Goal: Information Seeking & Learning: Learn about a topic

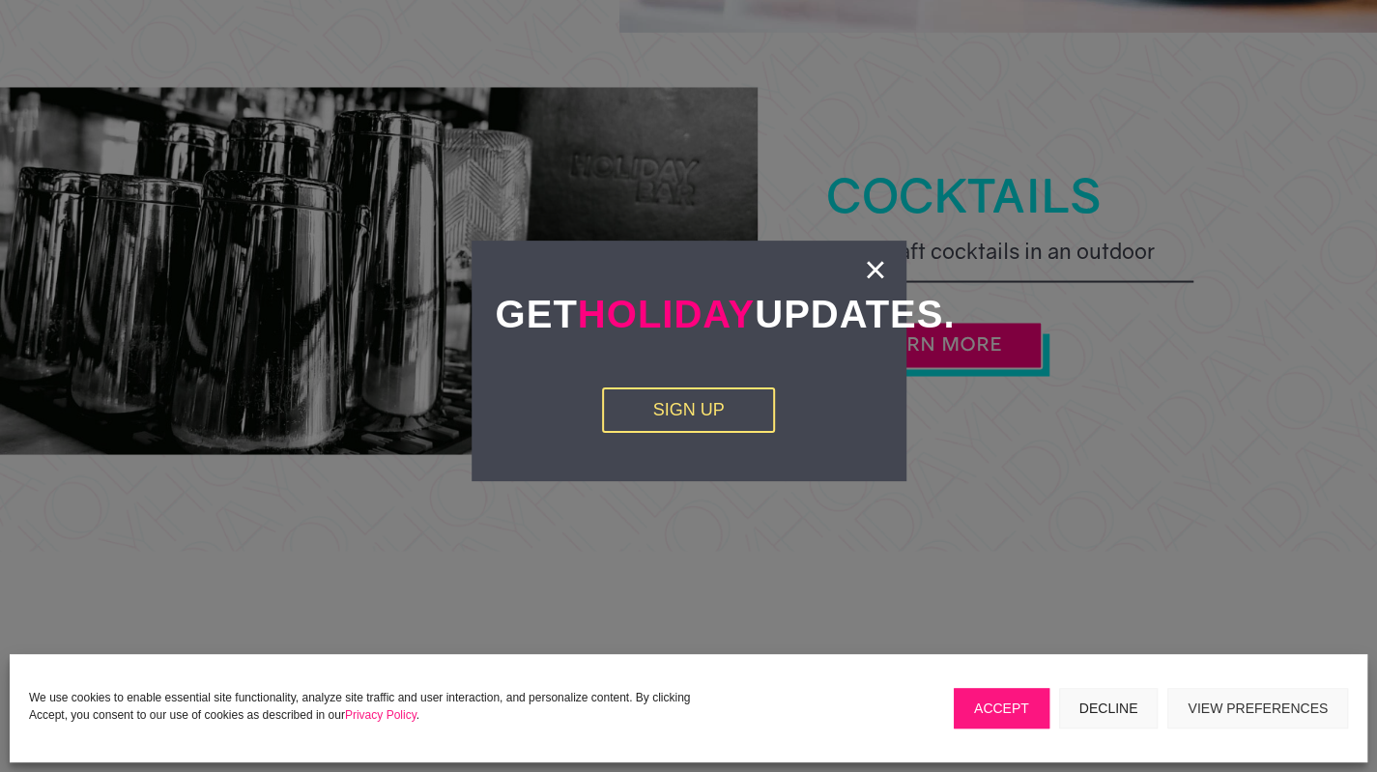
scroll to position [1836, 0]
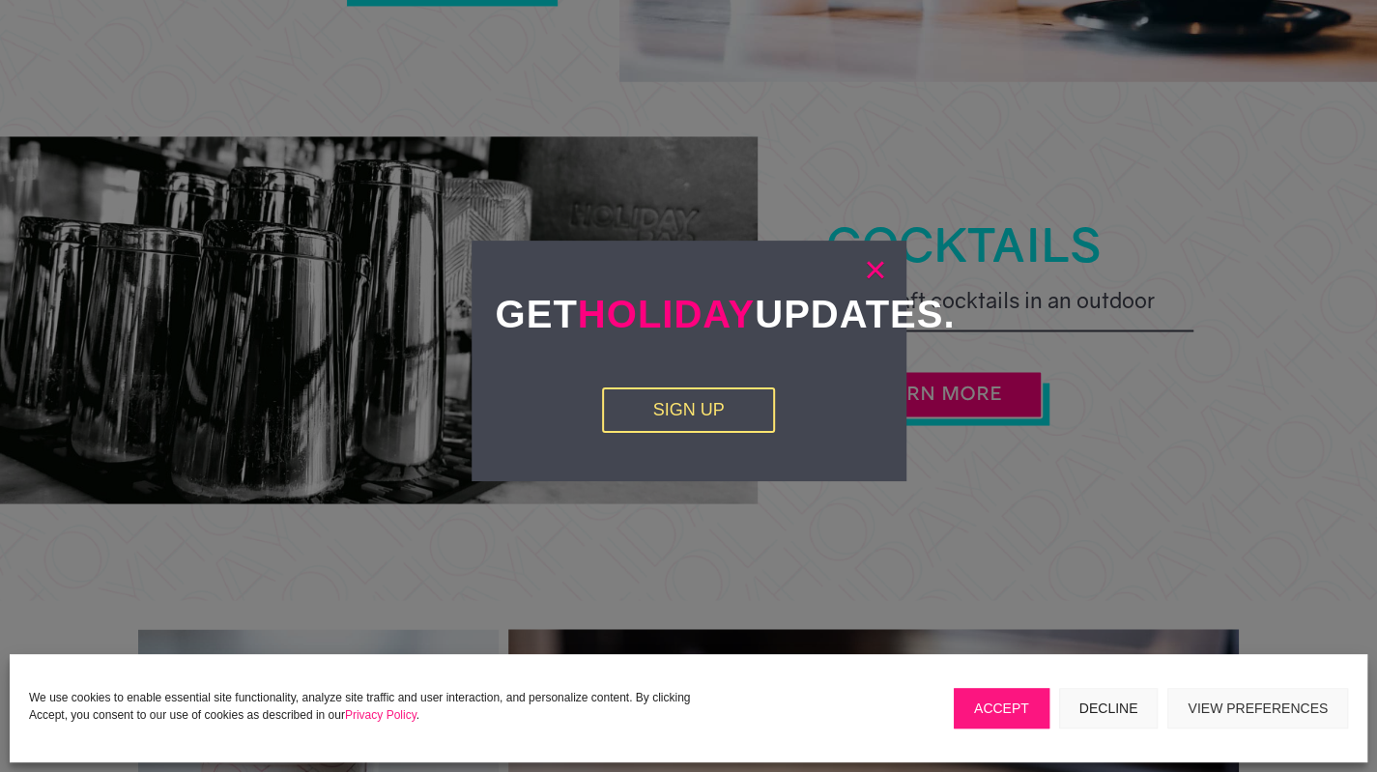
click at [866, 266] on link "×" at bounding box center [875, 269] width 22 height 19
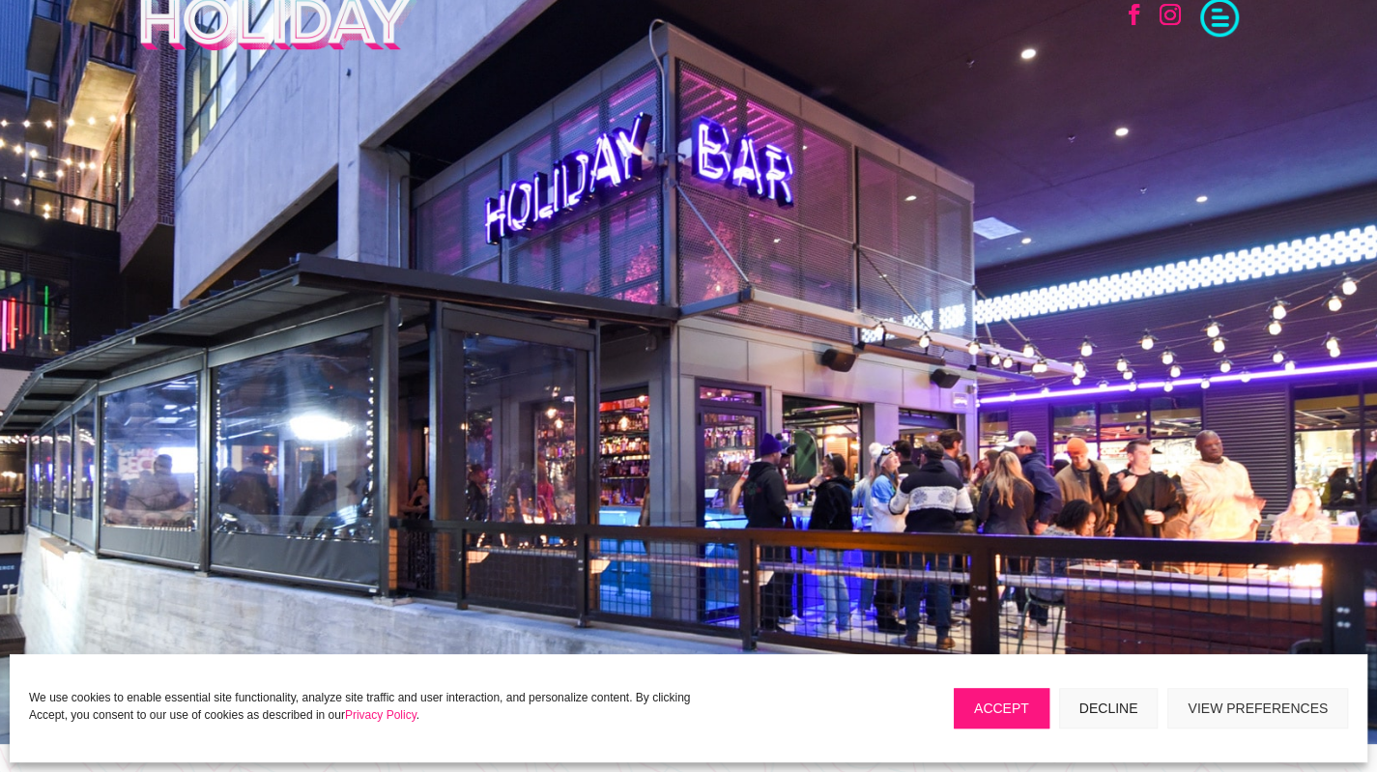
scroll to position [0, 0]
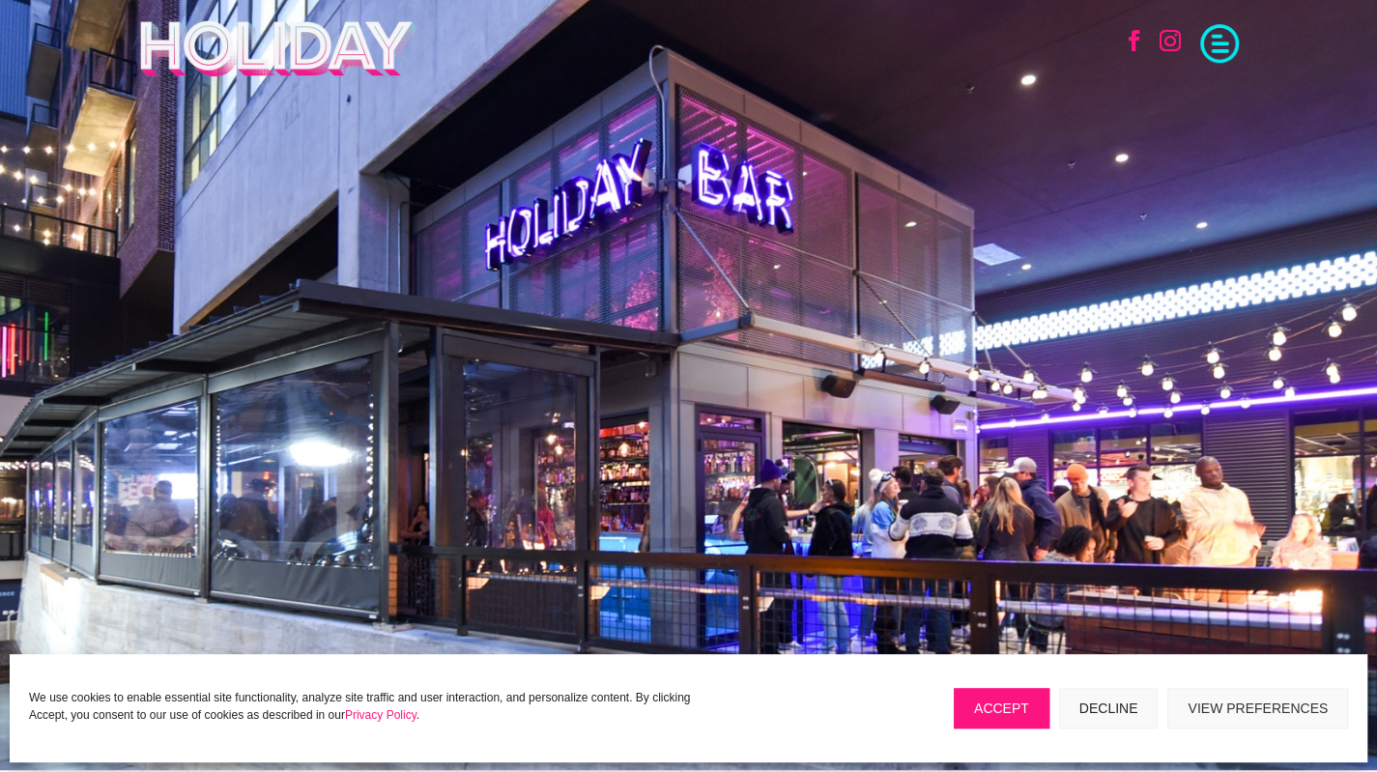
click at [1225, 57] on span at bounding box center [1219, 41] width 39 height 39
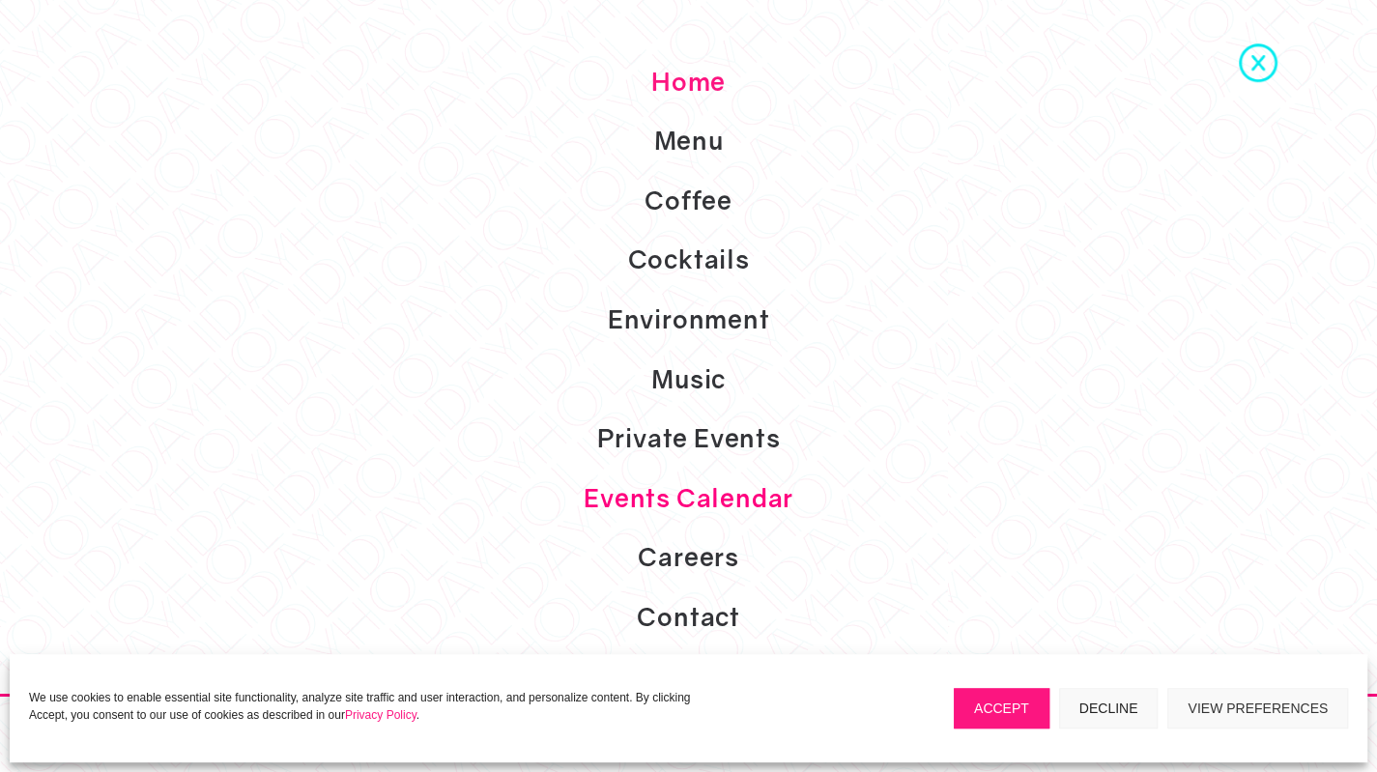
click at [640, 473] on link "Events Calendar" at bounding box center [688, 499] width 1377 height 60
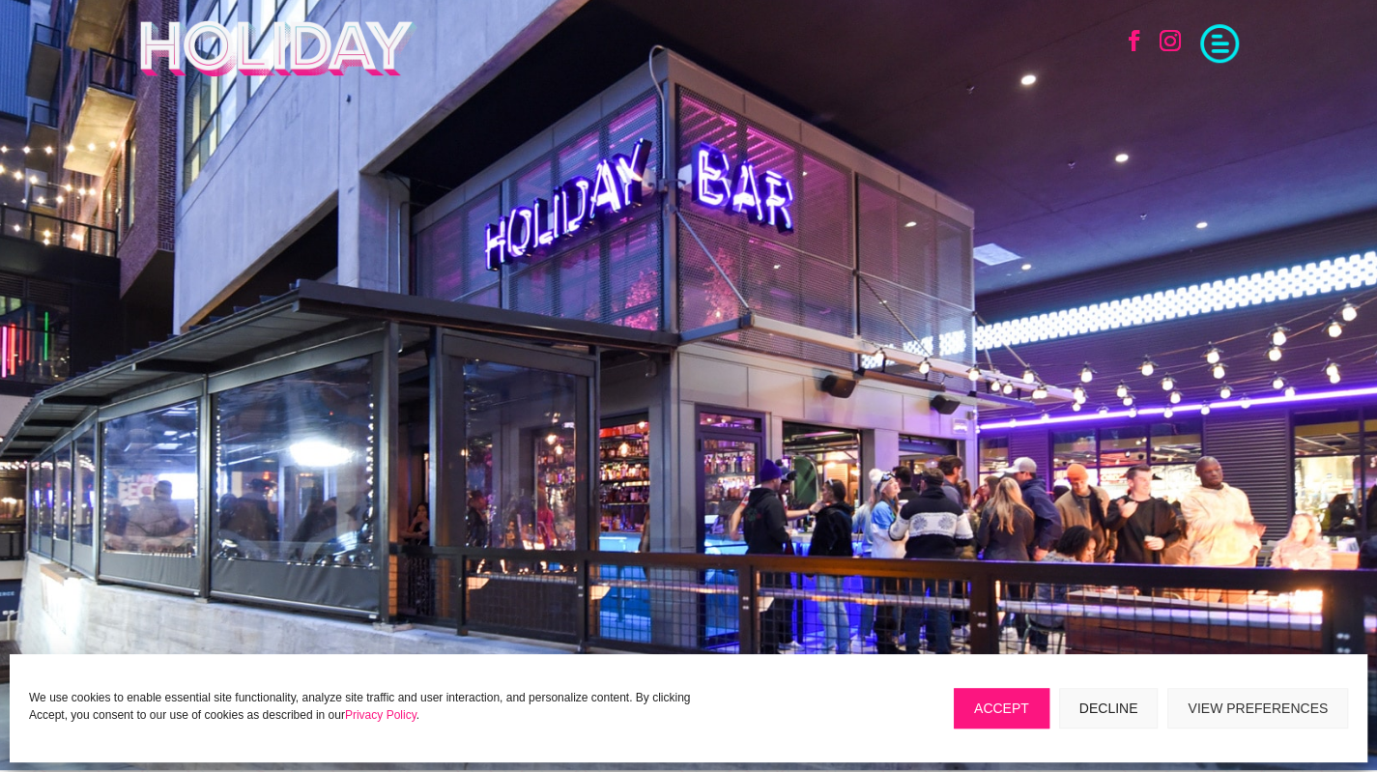
click at [1036, 711] on button "Accept" at bounding box center [1002, 708] width 96 height 41
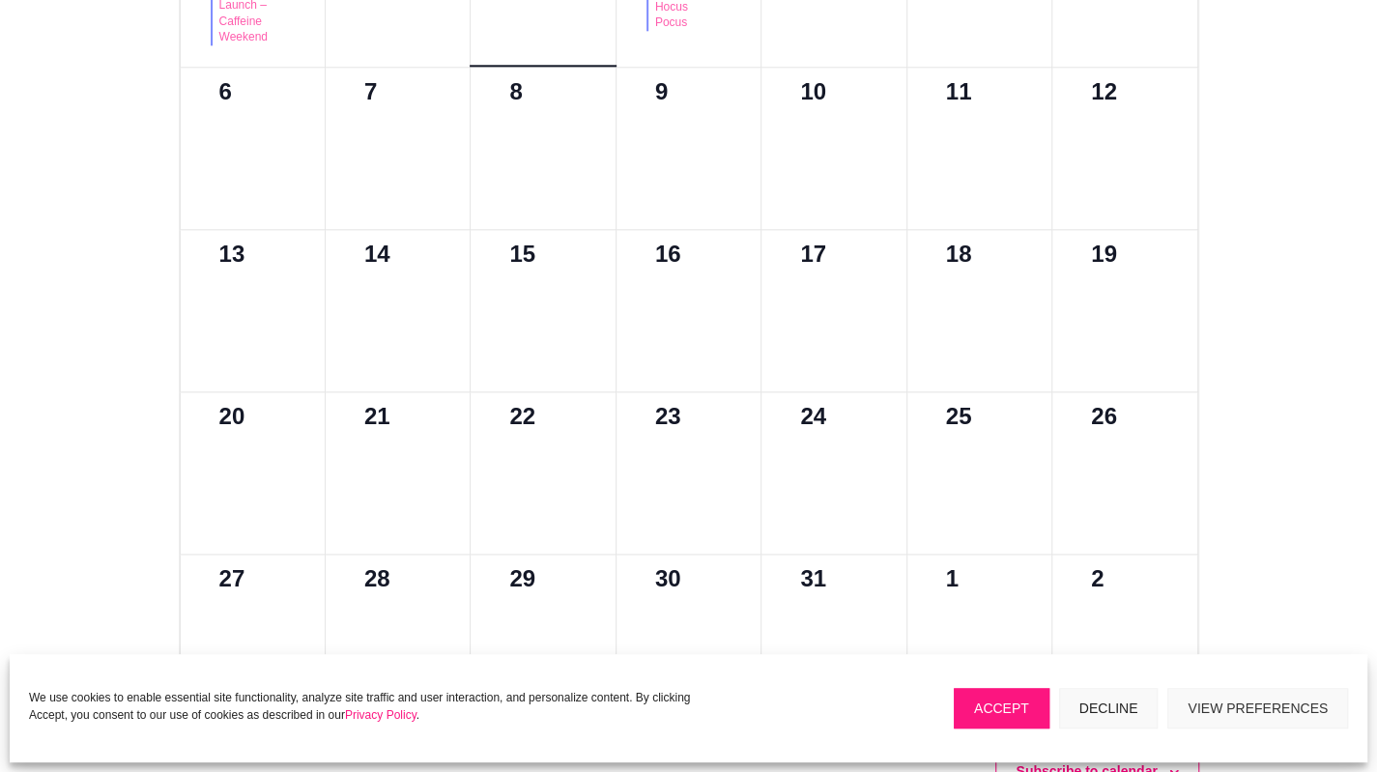
scroll to position [1256, 0]
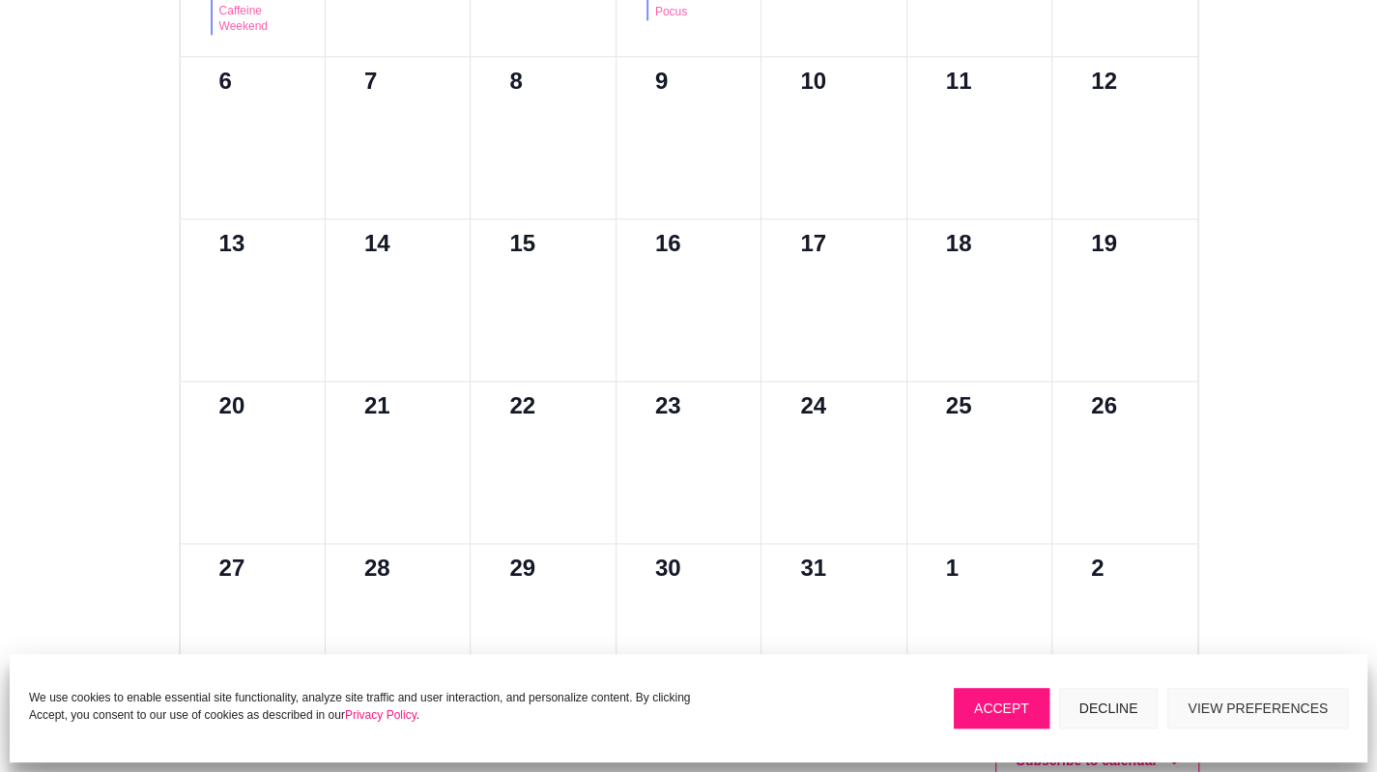
click at [1033, 699] on button "Accept" at bounding box center [1002, 708] width 96 height 41
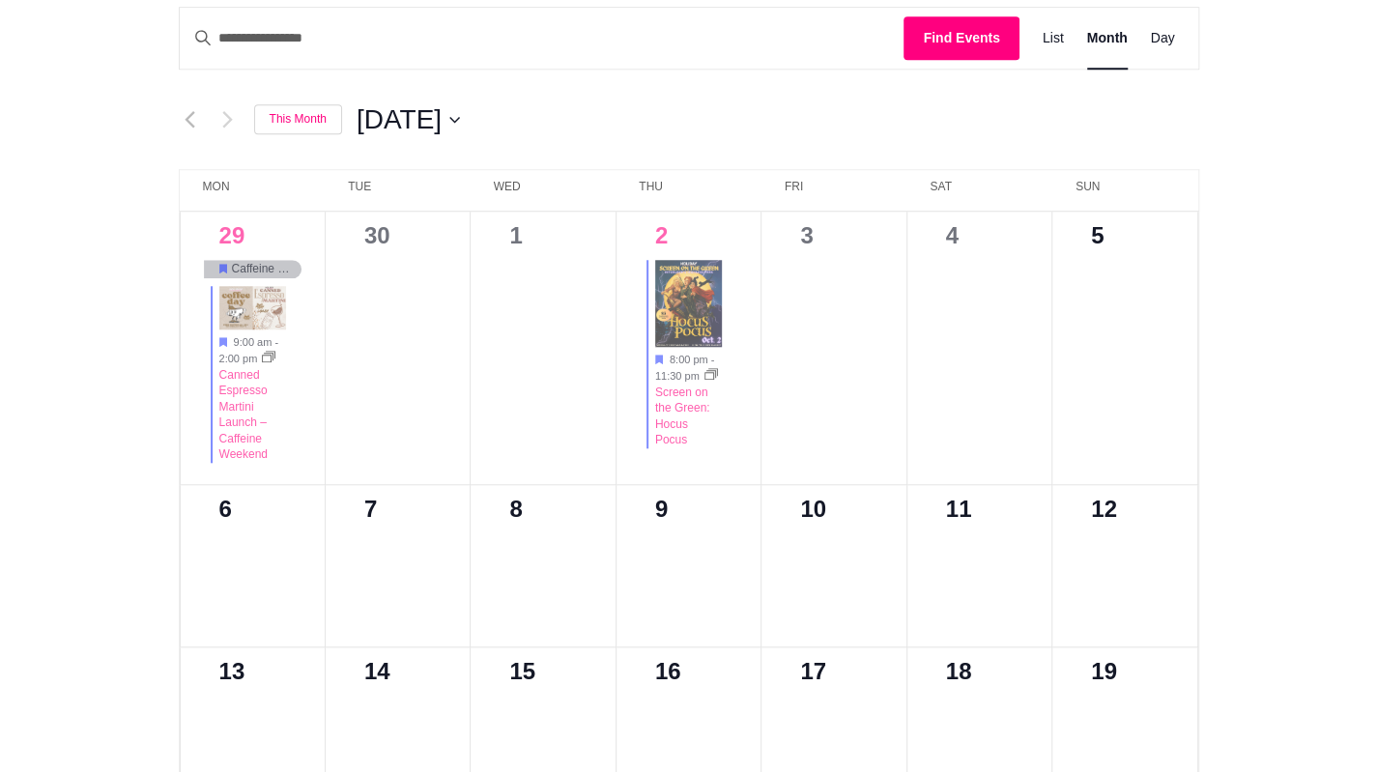
scroll to position [1353, 0]
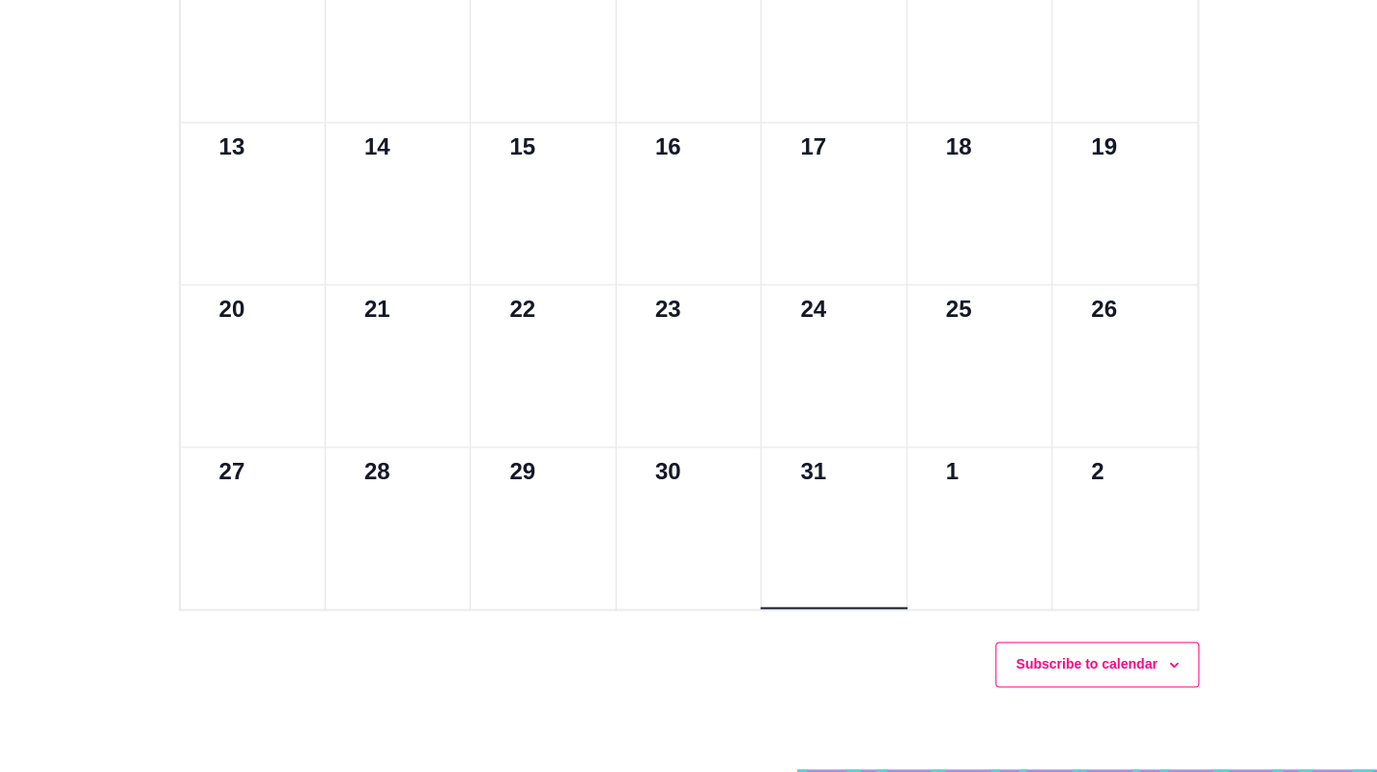
click at [862, 498] on div at bounding box center [834, 549] width 98 height 107
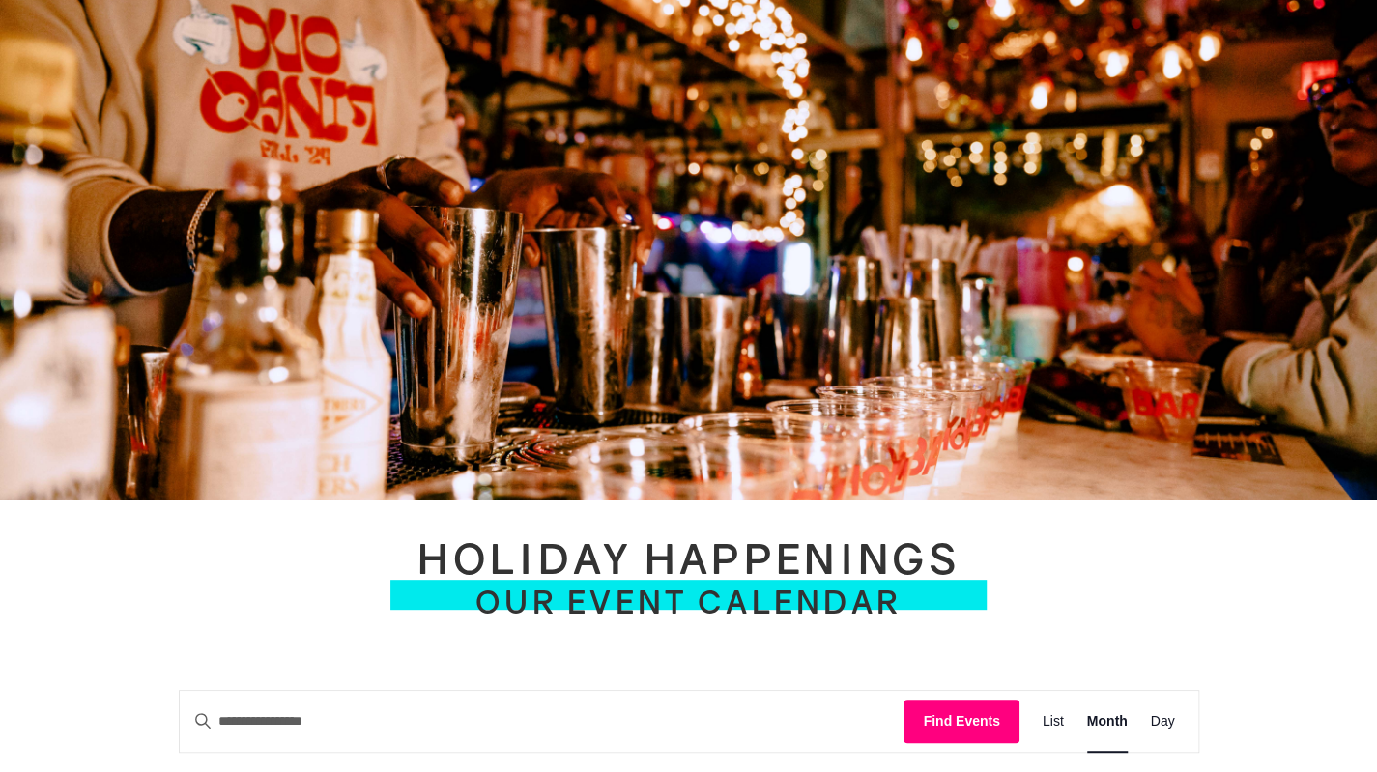
scroll to position [0, 0]
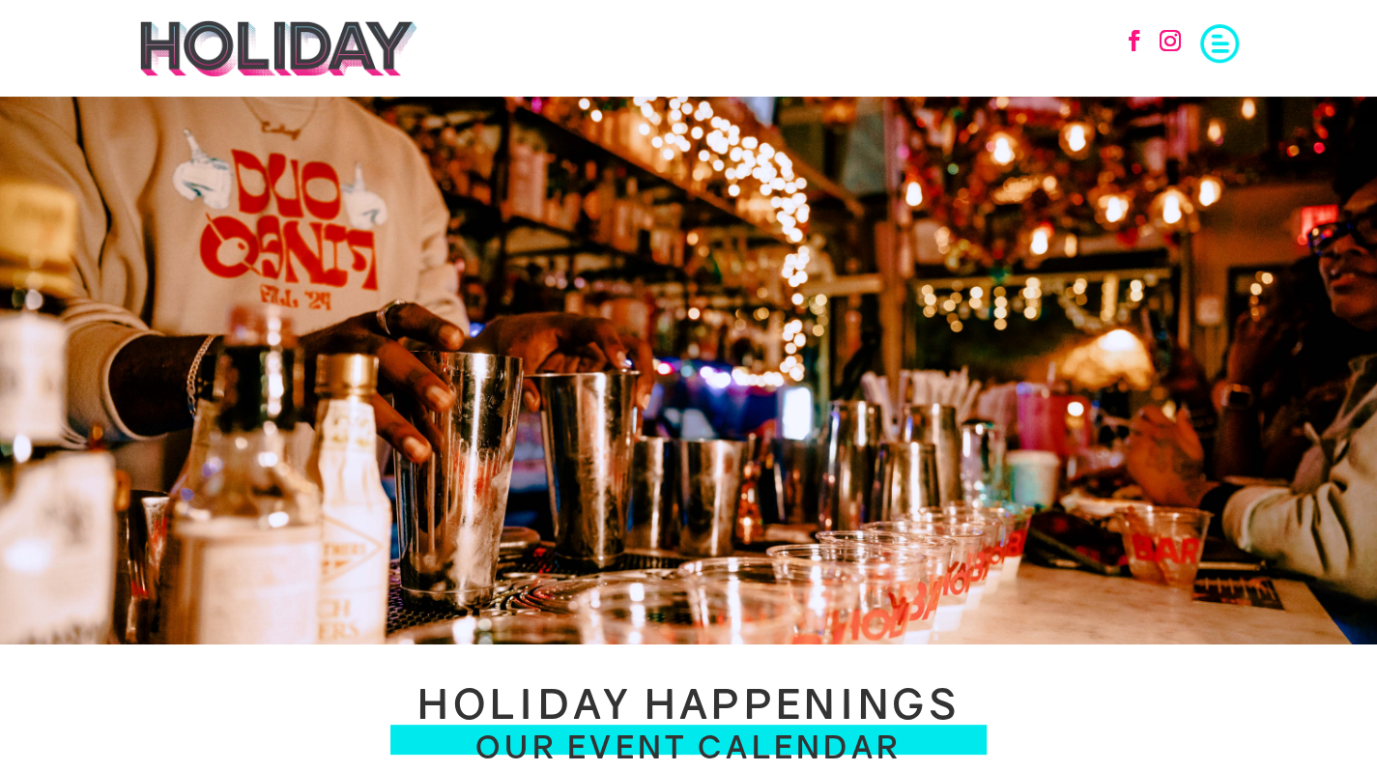
click at [1212, 42] on span at bounding box center [1219, 41] width 39 height 39
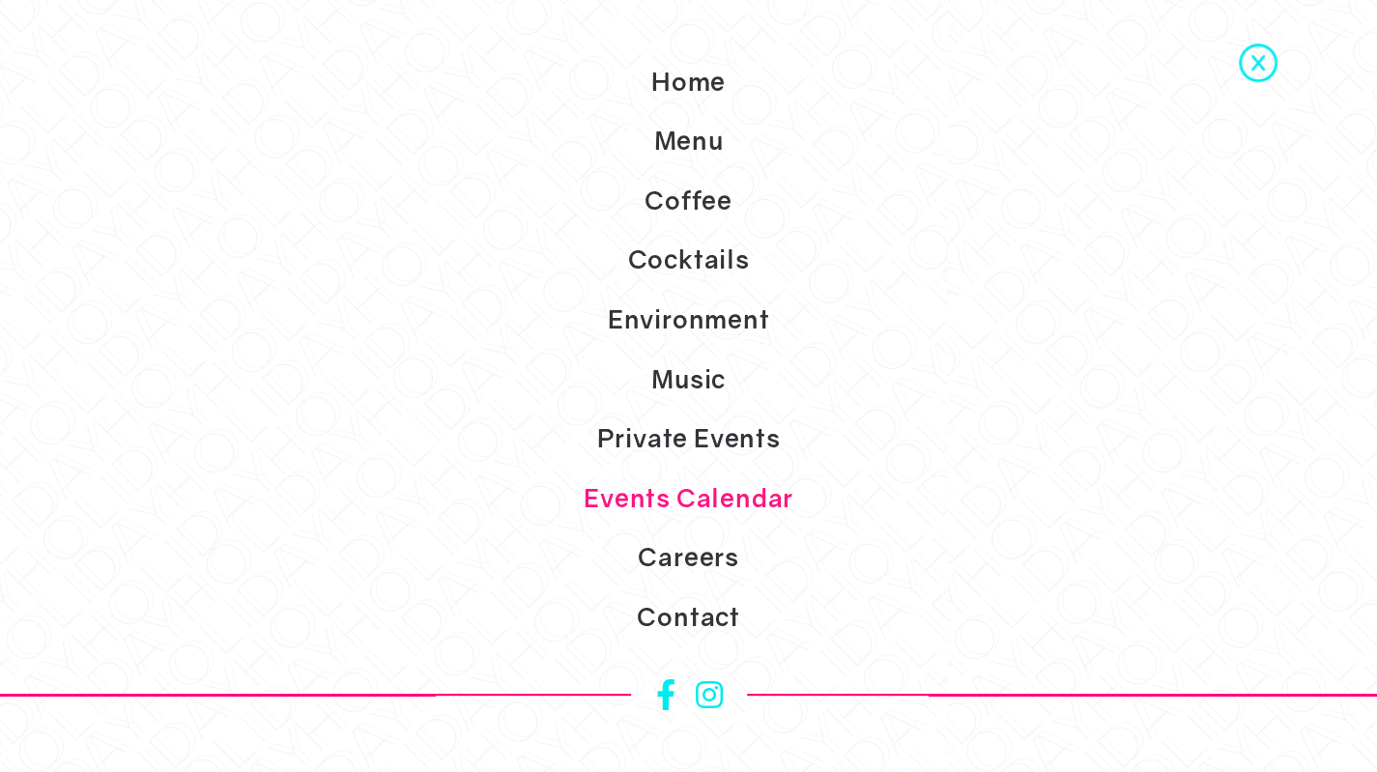
click at [1254, 61] on span at bounding box center [1258, 61] width 39 height 39
